Goal: Navigation & Orientation: Understand site structure

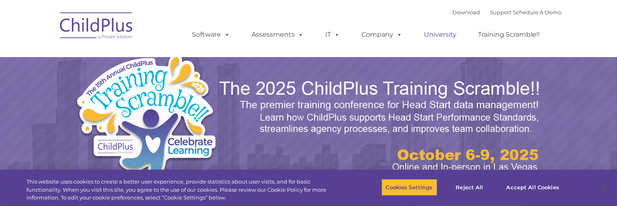
select select "MEDIUM"
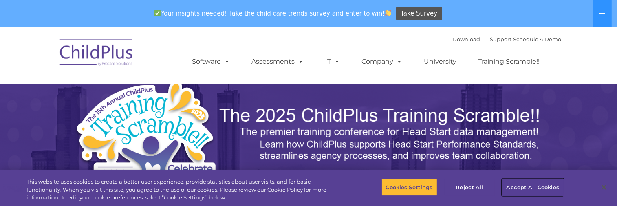
click at [510, 183] on button "Accept All Cookies" at bounding box center [533, 186] width 62 height 17
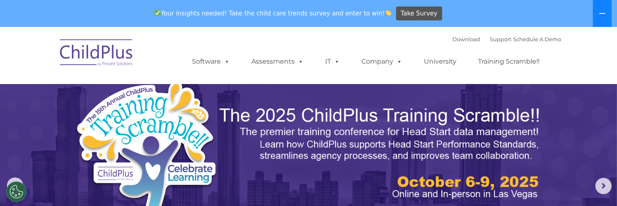
click at [601, 9] on button at bounding box center [602, 13] width 19 height 27
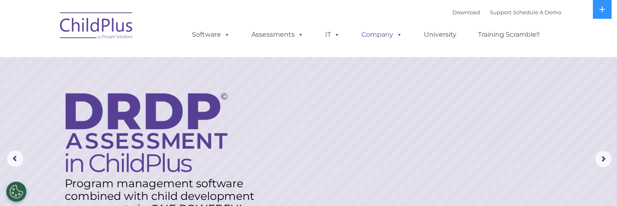
click at [388, 36] on link "Company" at bounding box center [381, 34] width 57 height 16
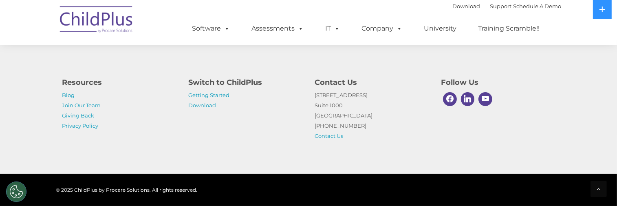
scroll to position [980, 0]
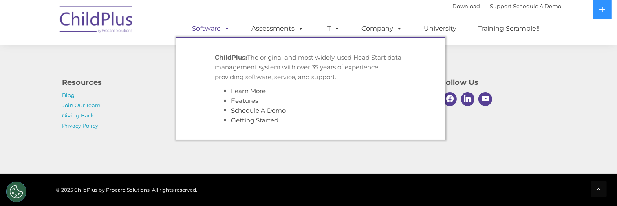
click at [225, 27] on span at bounding box center [225, 28] width 9 height 8
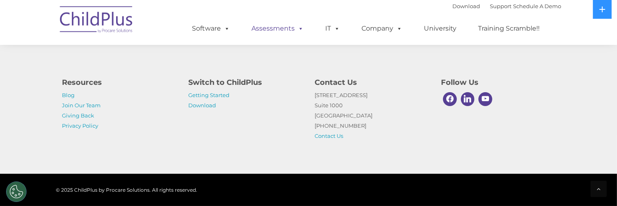
click at [277, 32] on link "Assessments" at bounding box center [277, 28] width 68 height 16
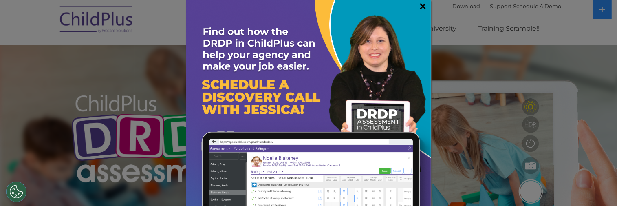
click at [418, 8] on link "×" at bounding box center [422, 6] width 9 height 8
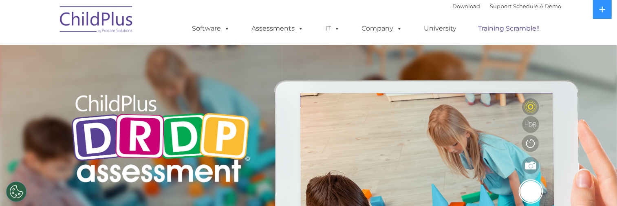
click at [494, 35] on link "Training Scramble!!" at bounding box center [509, 28] width 78 height 16
click at [505, 28] on link "Training Scramble!!" at bounding box center [509, 28] width 78 height 16
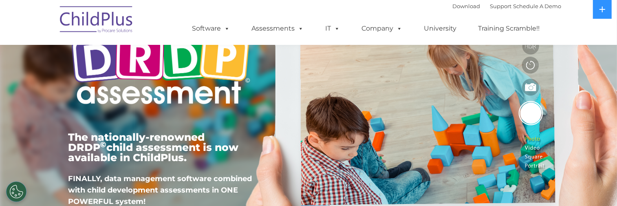
scroll to position [82, 0]
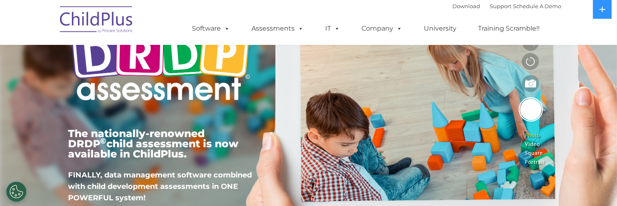
click at [79, 18] on img at bounding box center [96, 20] width 81 height 41
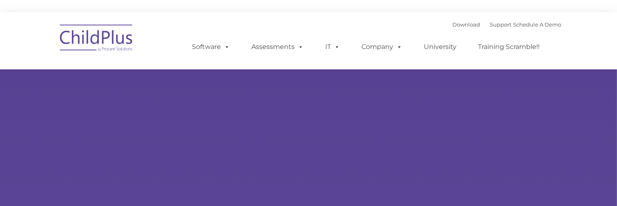
type input ""
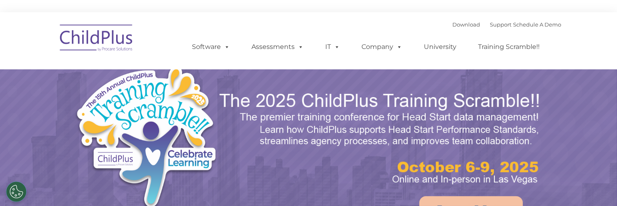
select select "MEDIUM"
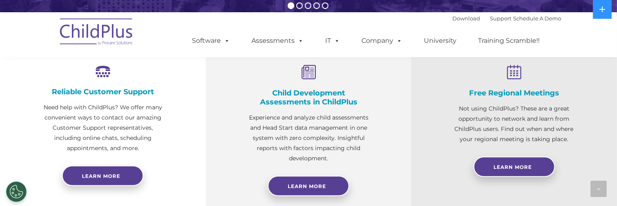
scroll to position [310, 0]
